Goal: Task Accomplishment & Management: Complete application form

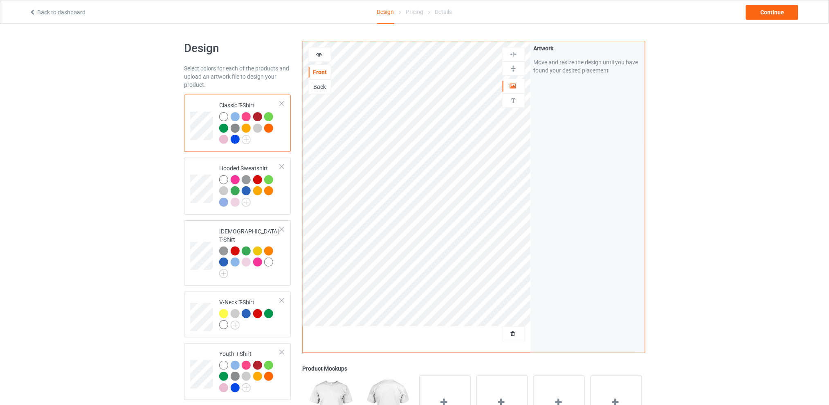
click at [512, 340] on div at bounding box center [513, 333] width 23 height 15
click at [513, 331] on span "Delete all designs" at bounding box center [494, 333] width 43 height 7
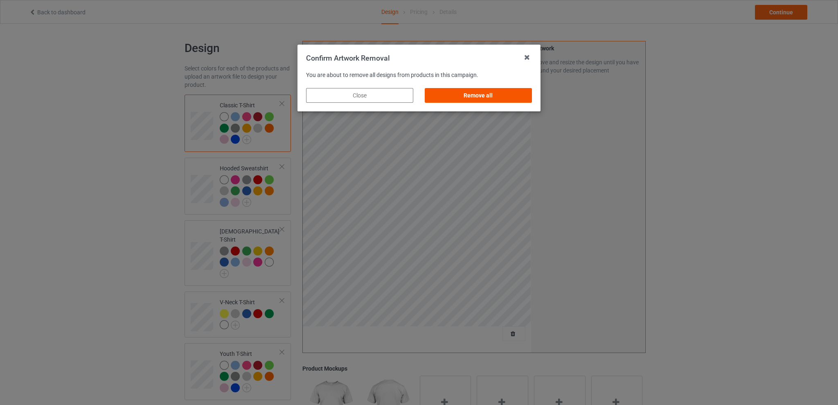
click at [493, 91] on div "Remove all" at bounding box center [478, 95] width 107 height 15
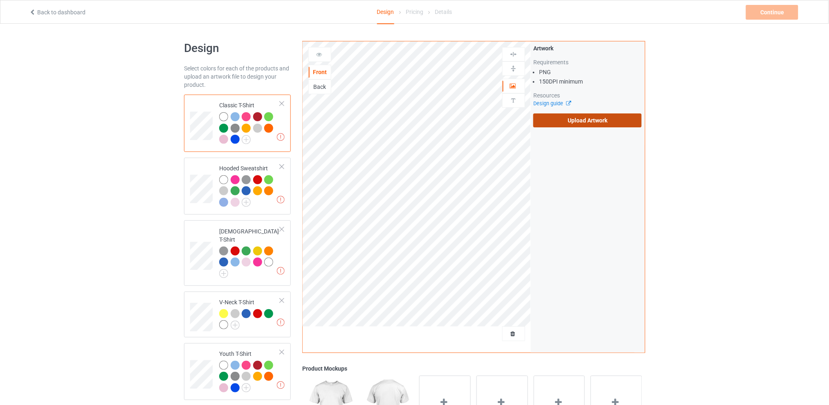
click at [577, 124] on label "Upload Artwork" at bounding box center [587, 120] width 108 height 14
click at [0, 0] on input "Upload Artwork" at bounding box center [0, 0] width 0 height 0
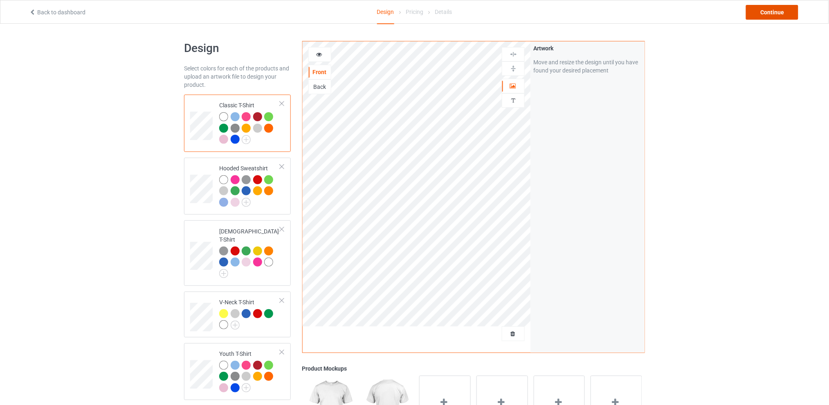
click at [766, 7] on div "Continue" at bounding box center [772, 12] width 52 height 15
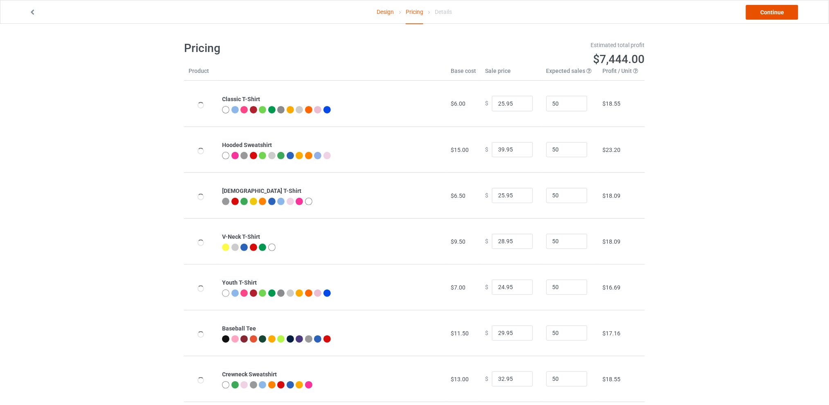
click at [776, 12] on link "Continue" at bounding box center [772, 12] width 52 height 15
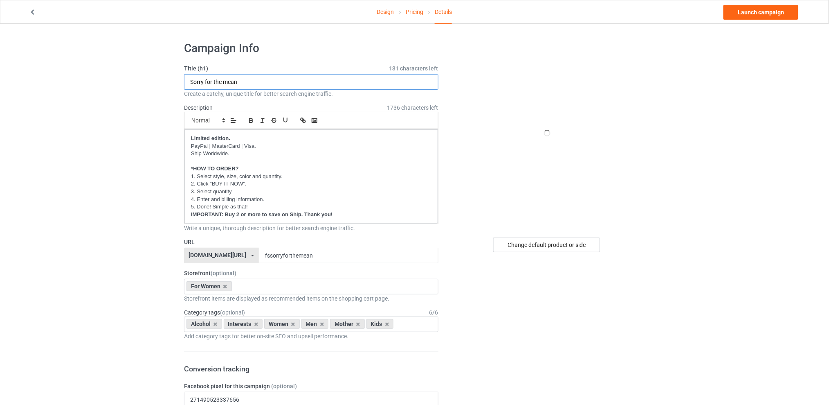
drag, startPoint x: 252, startPoint y: 80, endPoint x: 157, endPoint y: 83, distance: 94.5
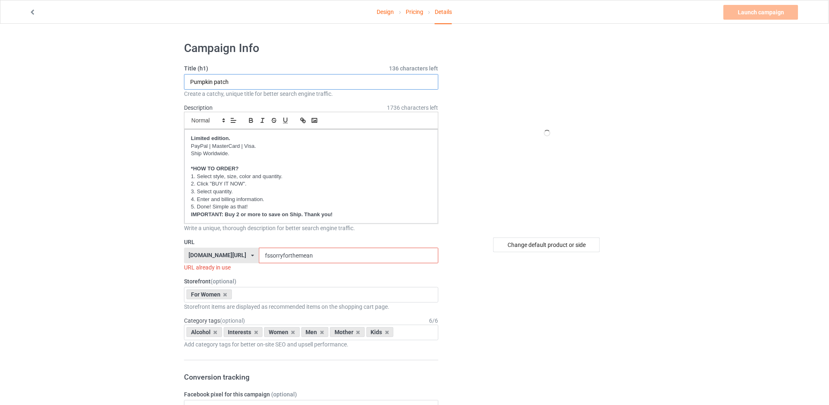
type input "Pumpkin patch"
drag, startPoint x: 325, startPoint y: 257, endPoint x: 249, endPoint y: 256, distance: 76.1
click at [249, 256] on div "[DOMAIN_NAME][URL] [DOMAIN_NAME][URL] [DOMAIN_NAME][URL] [DOMAIN_NAME][URL] 5d7…" at bounding box center [311, 255] width 254 height 16
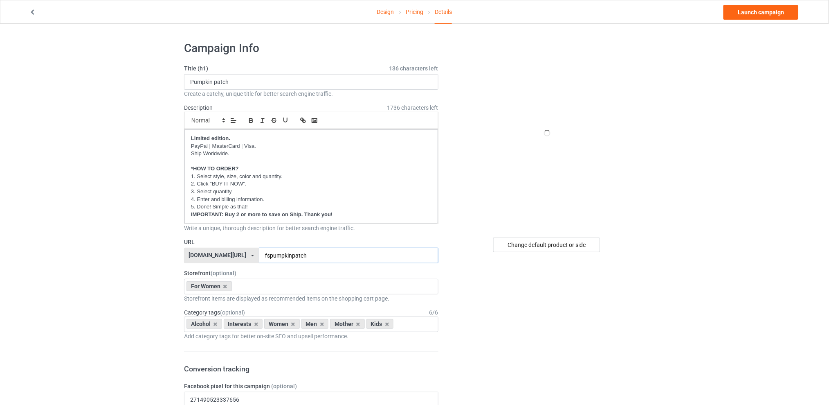
type input "fspumpkinpatch"
click at [252, 285] on div "For Women Best Sellers Best Friend Sister - Aunt [DATE] For Christmas Sistaaaaa…" at bounding box center [311, 287] width 254 height 16
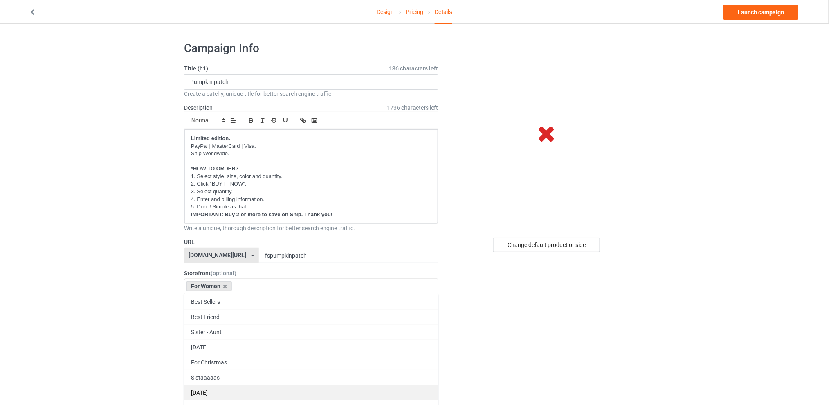
click at [211, 389] on div "[DATE]" at bounding box center [311, 392] width 254 height 15
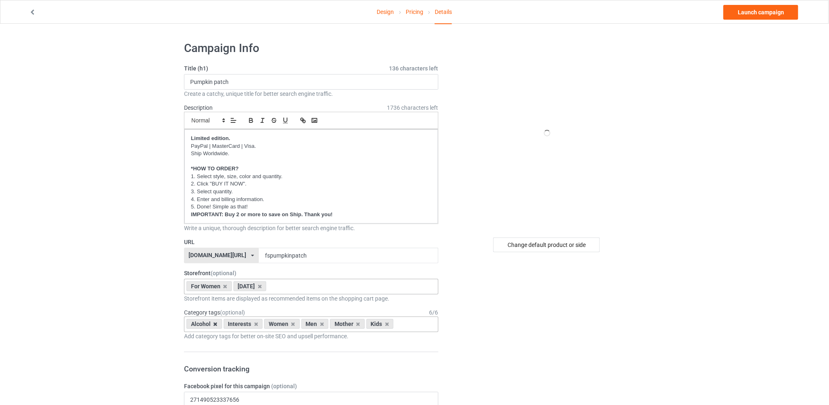
click at [215, 324] on icon at bounding box center [216, 323] width 4 height 5
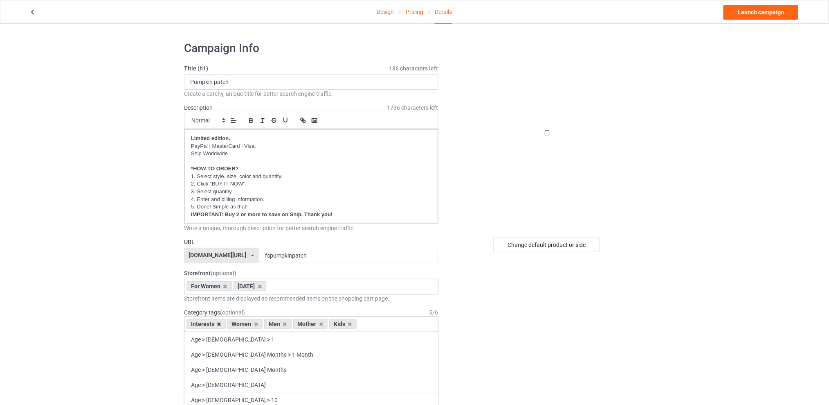
click at [218, 321] on icon at bounding box center [219, 323] width 4 height 5
click at [246, 324] on icon at bounding box center [244, 323] width 4 height 5
click at [250, 324] on icon at bounding box center [252, 323] width 4 height 5
click at [245, 323] on icon at bounding box center [244, 323] width 4 height 5
click at [259, 324] on div "Women Age > [DEMOGRAPHIC_DATA] > 1 Age > [DEMOGRAPHIC_DATA] Months > 1 Month Ag…" at bounding box center [311, 324] width 254 height 16
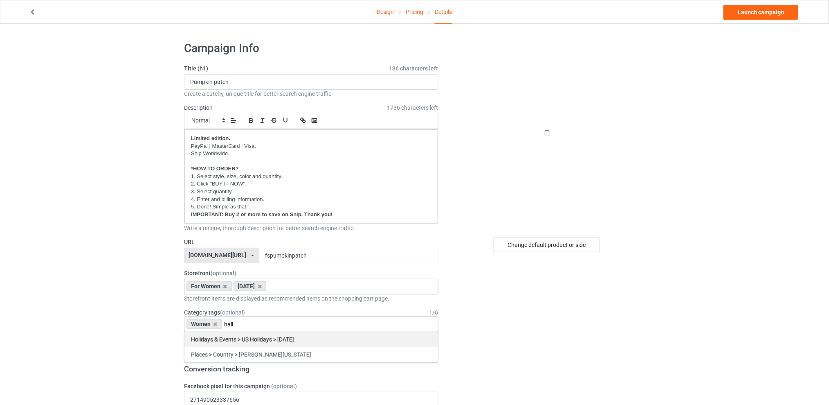
type input "hall"
click at [259, 340] on div "Holidays & Events > US Holidays > [DATE]" at bounding box center [311, 338] width 254 height 15
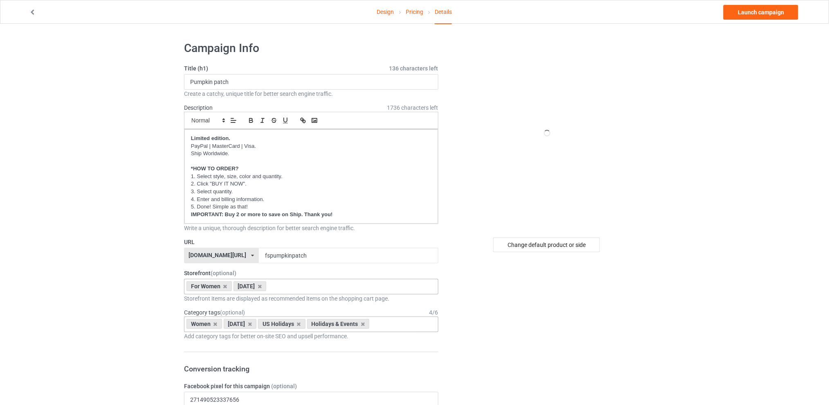
click at [533, 245] on div "Change default product or side" at bounding box center [546, 244] width 107 height 15
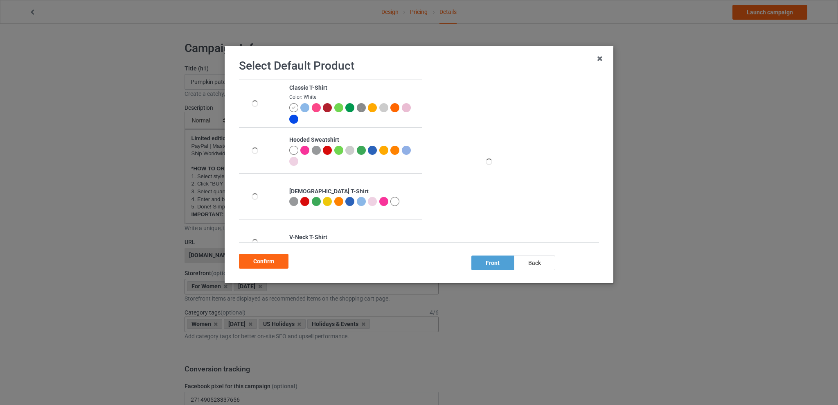
click at [396, 201] on div at bounding box center [394, 201] width 9 height 9
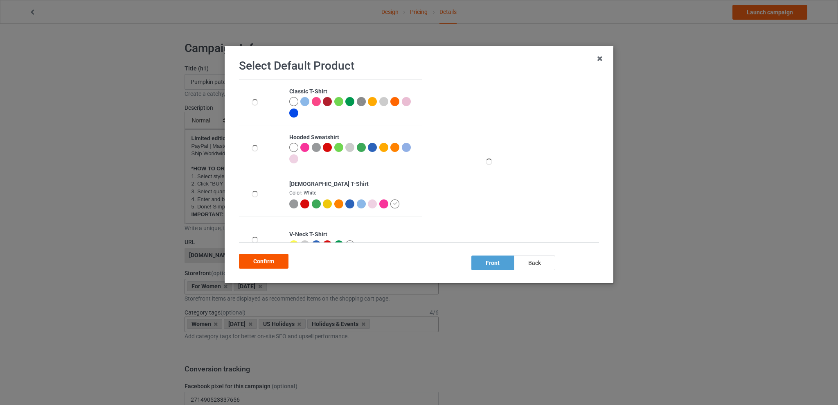
click at [266, 257] on div "Confirm" at bounding box center [263, 261] width 49 height 15
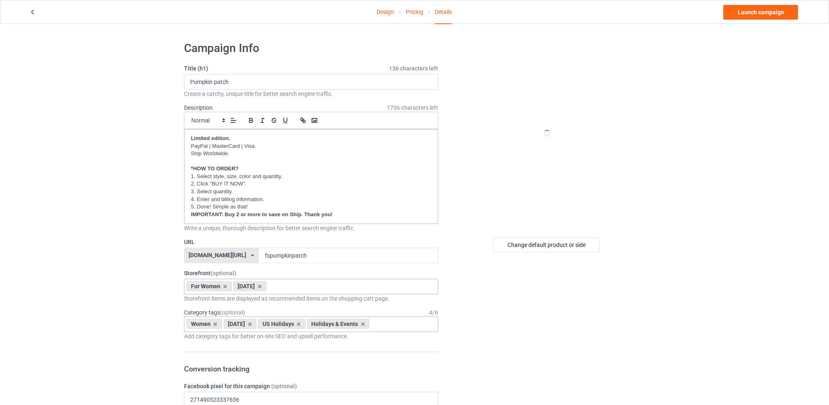
click at [761, 8] on link "Launch campaign" at bounding box center [761, 12] width 75 height 15
